Goal: Information Seeking & Learning: Learn about a topic

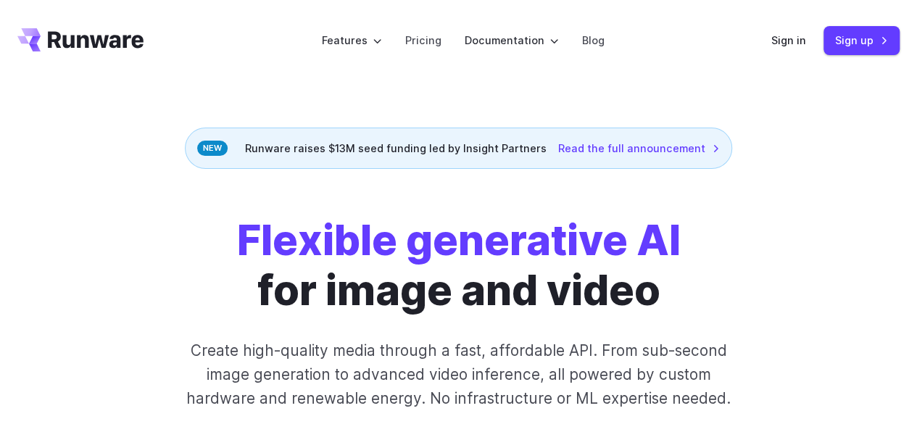
click at [769, 281] on div "Flexible generative AI for image and video Create high-quality media through a …" at bounding box center [459, 338] width 706 height 247
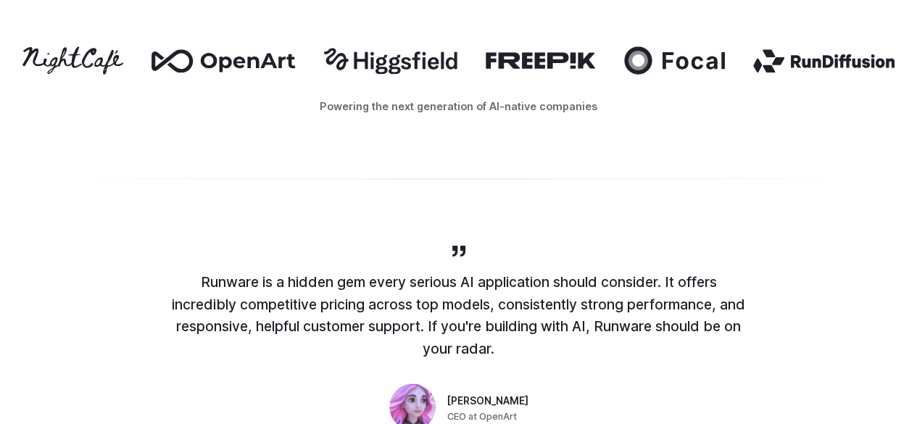
scroll to position [629, 0]
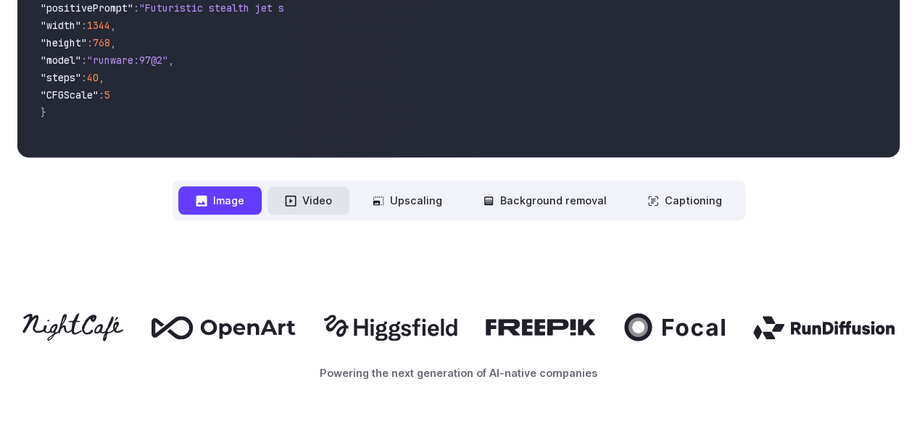
click at [305, 201] on button "Video" at bounding box center [309, 200] width 82 height 28
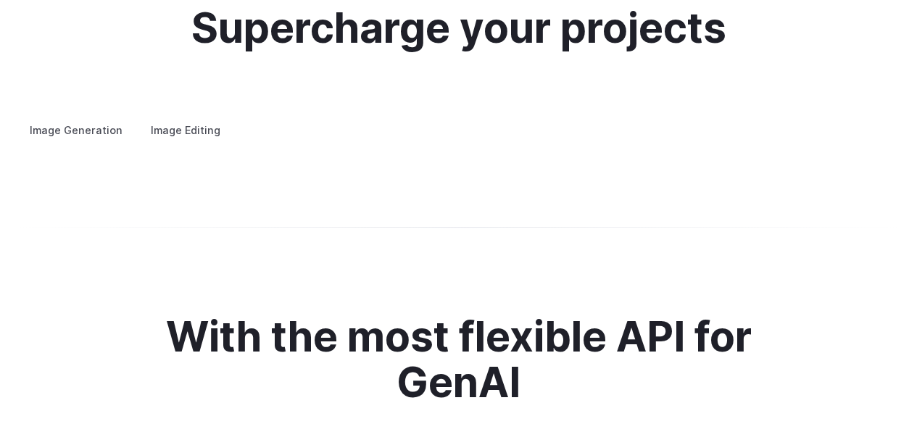
scroll to position [2787, 0]
click at [168, 117] on label "Image Editing" at bounding box center [185, 129] width 94 height 25
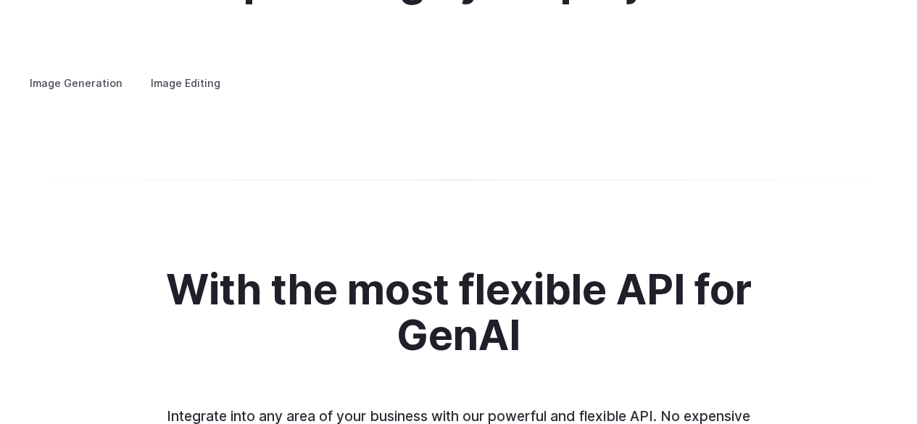
scroll to position [2830, 0]
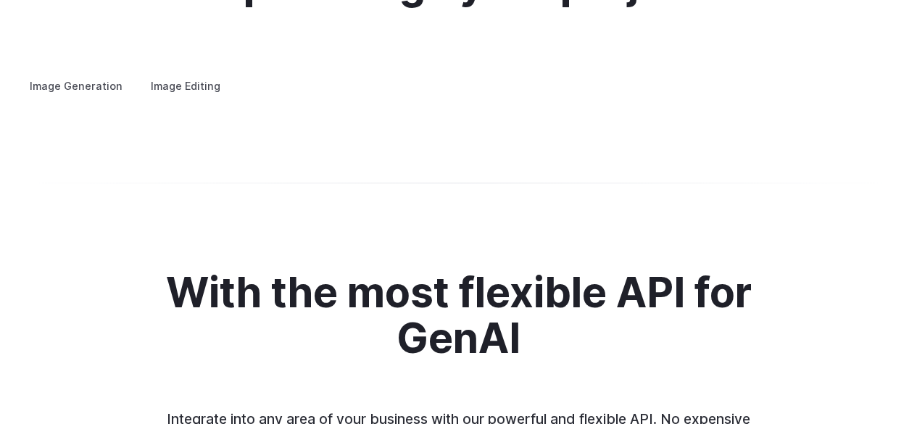
click at [88, 73] on label "Image Generation" at bounding box center [75, 85] width 117 height 25
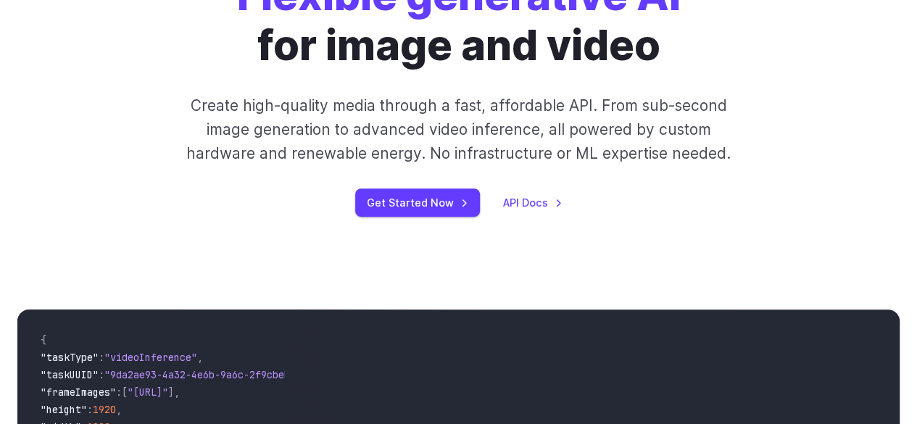
scroll to position [0, 0]
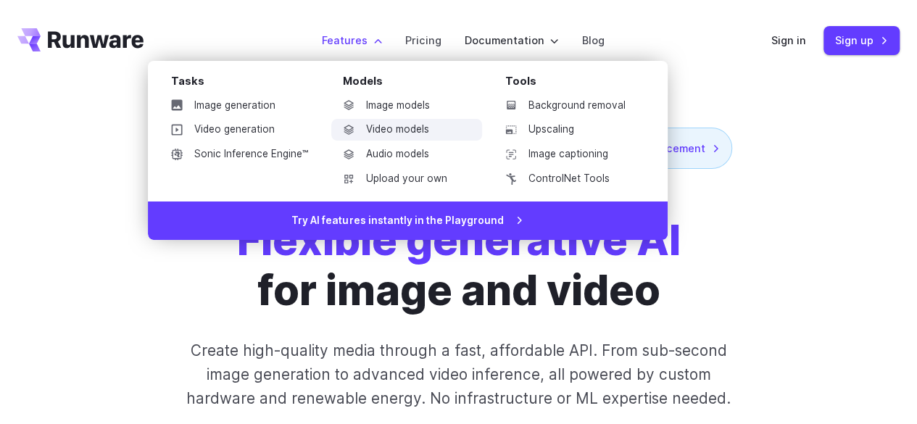
click at [400, 125] on link "Video models" at bounding box center [406, 130] width 151 height 22
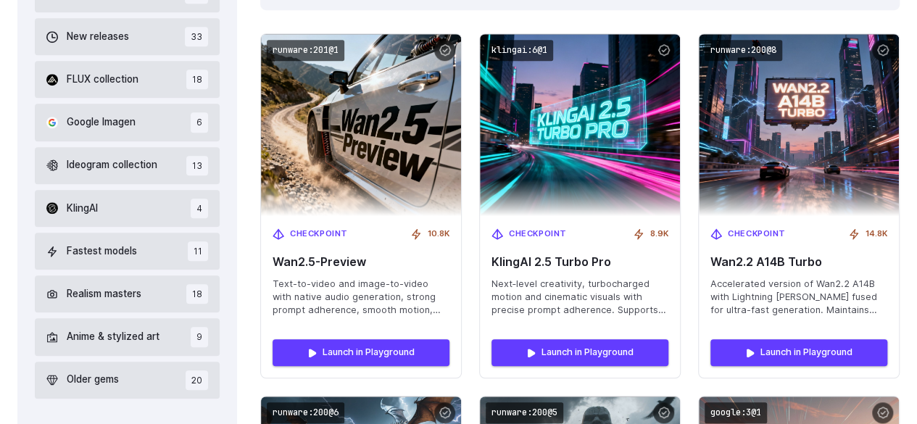
scroll to position [499, 0]
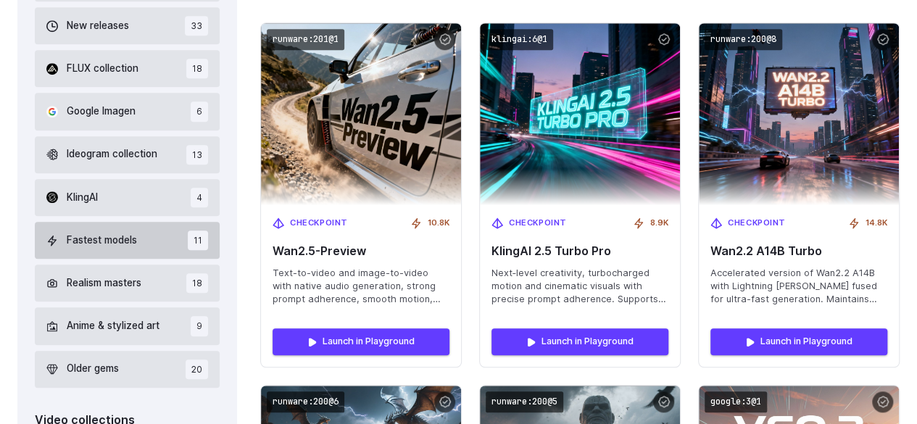
click at [154, 237] on button "Fastest models 11" at bounding box center [127, 240] width 185 height 37
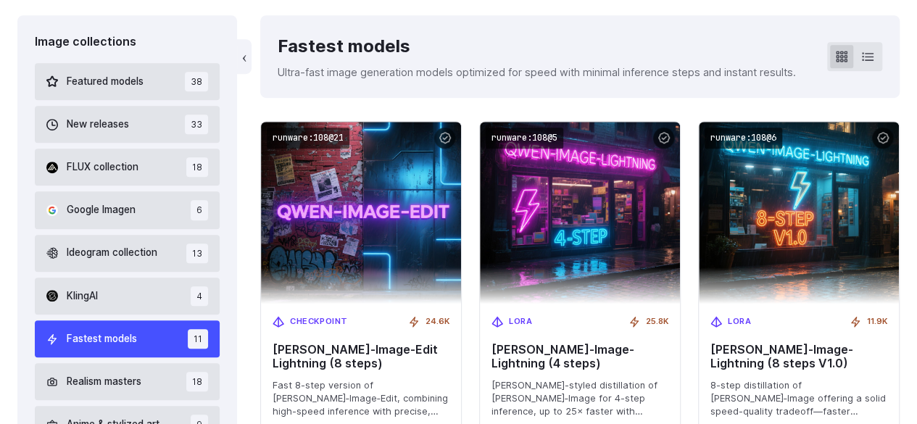
scroll to position [399, 0]
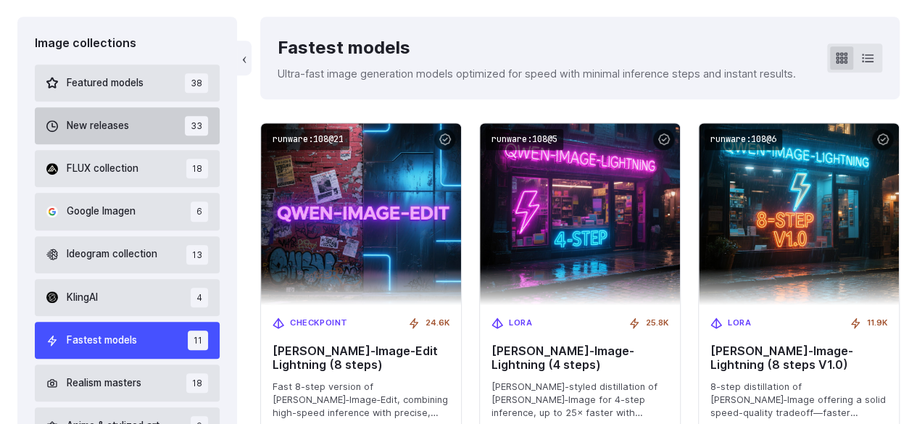
click at [112, 120] on span "New releases" at bounding box center [98, 126] width 62 height 16
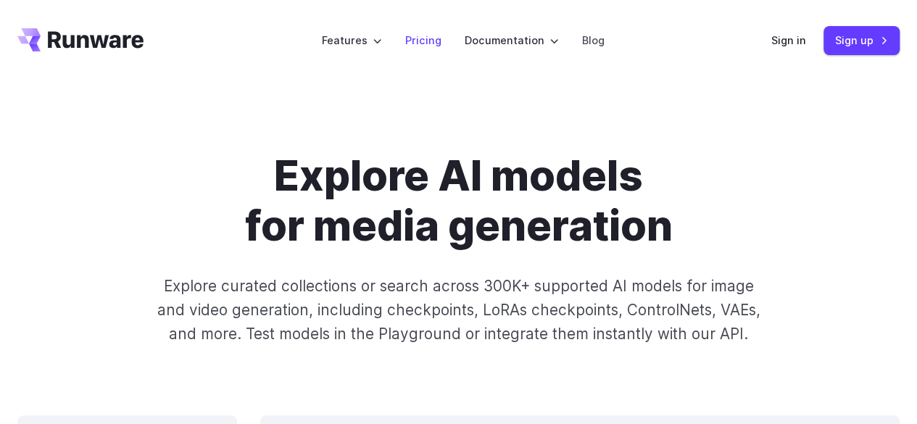
click at [428, 38] on link "Pricing" at bounding box center [423, 40] width 36 height 17
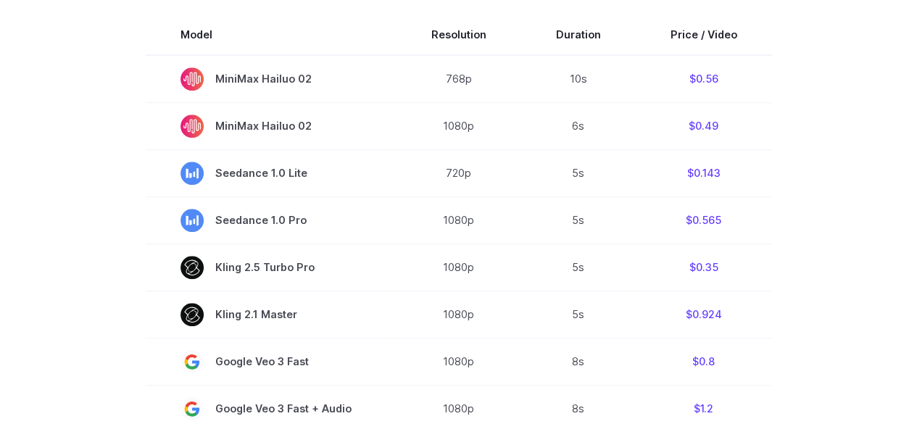
scroll to position [489, 0]
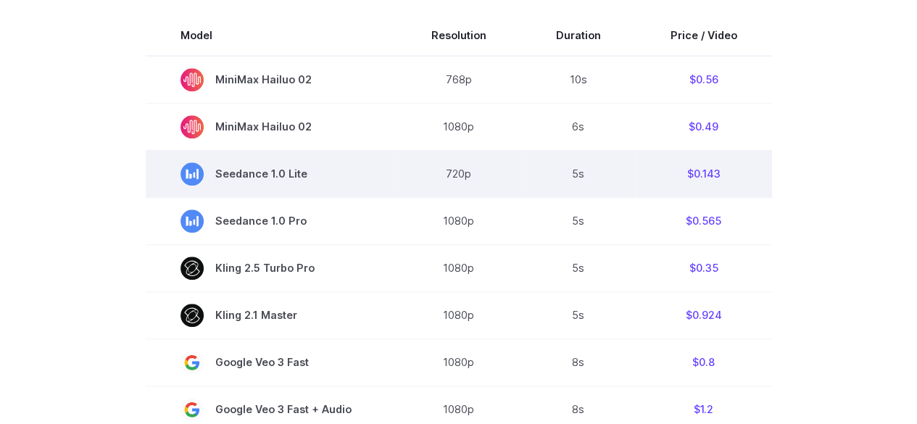
click at [287, 173] on span "Seedance 1.0 Lite" at bounding box center [271, 173] width 181 height 23
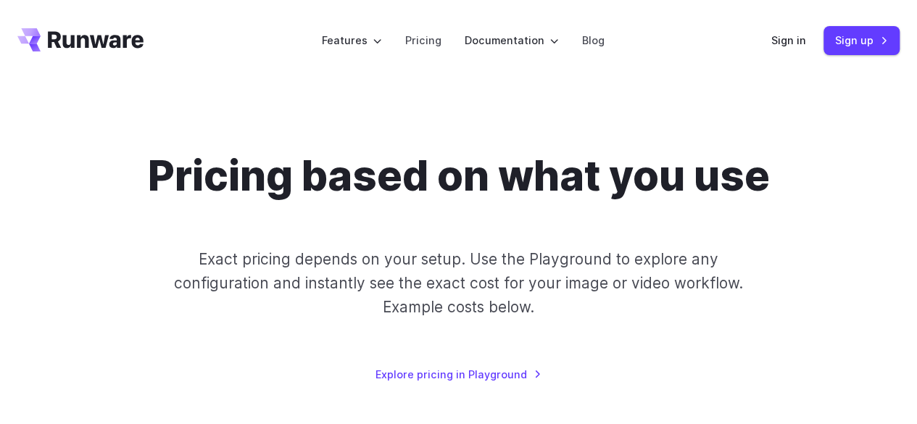
scroll to position [278, 0]
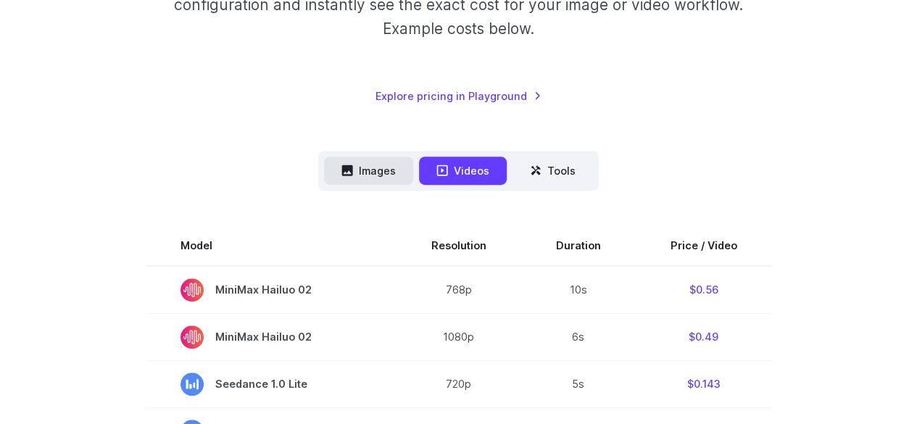
click at [378, 166] on button "Images" at bounding box center [368, 171] width 89 height 28
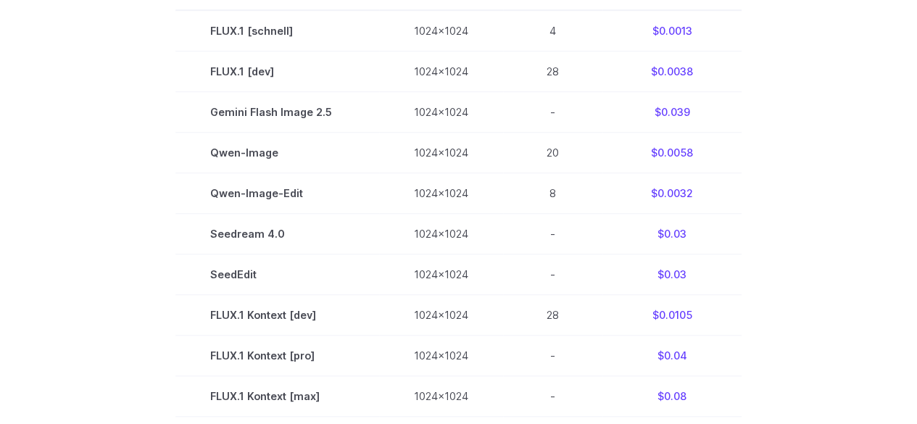
scroll to position [534, 0]
